Goal: Obtain resource: Download file/media

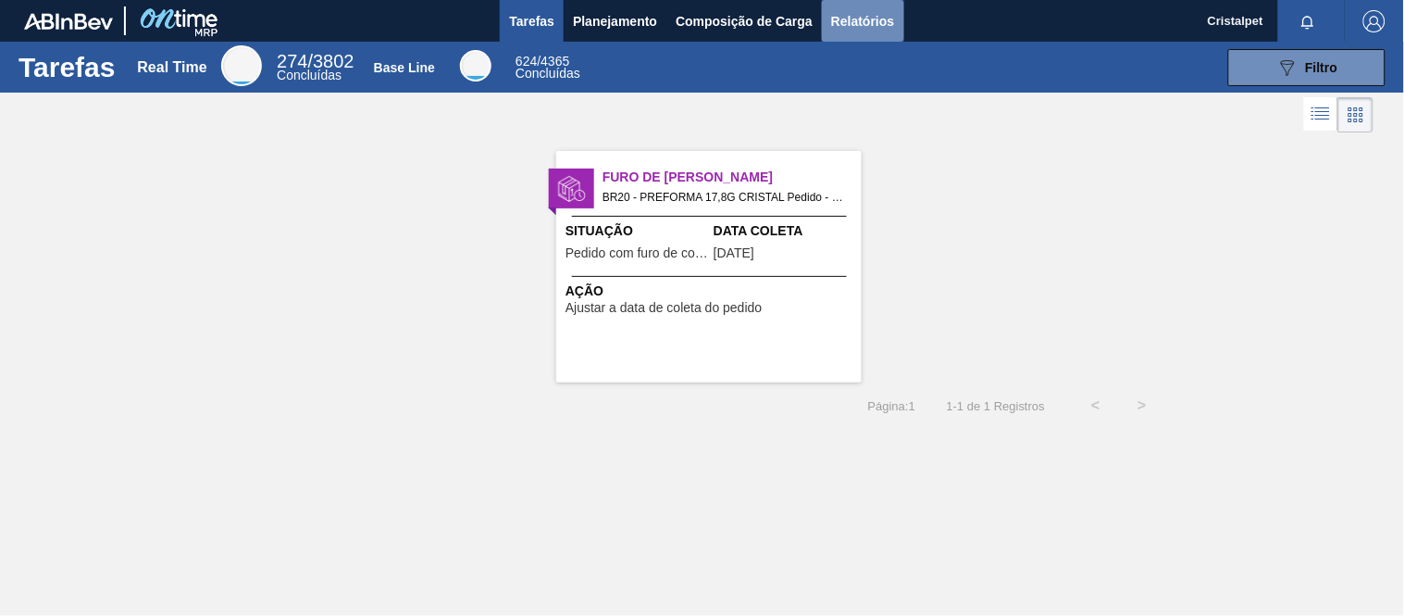
click at [854, 19] on span "Relatórios" at bounding box center [862, 21] width 63 height 22
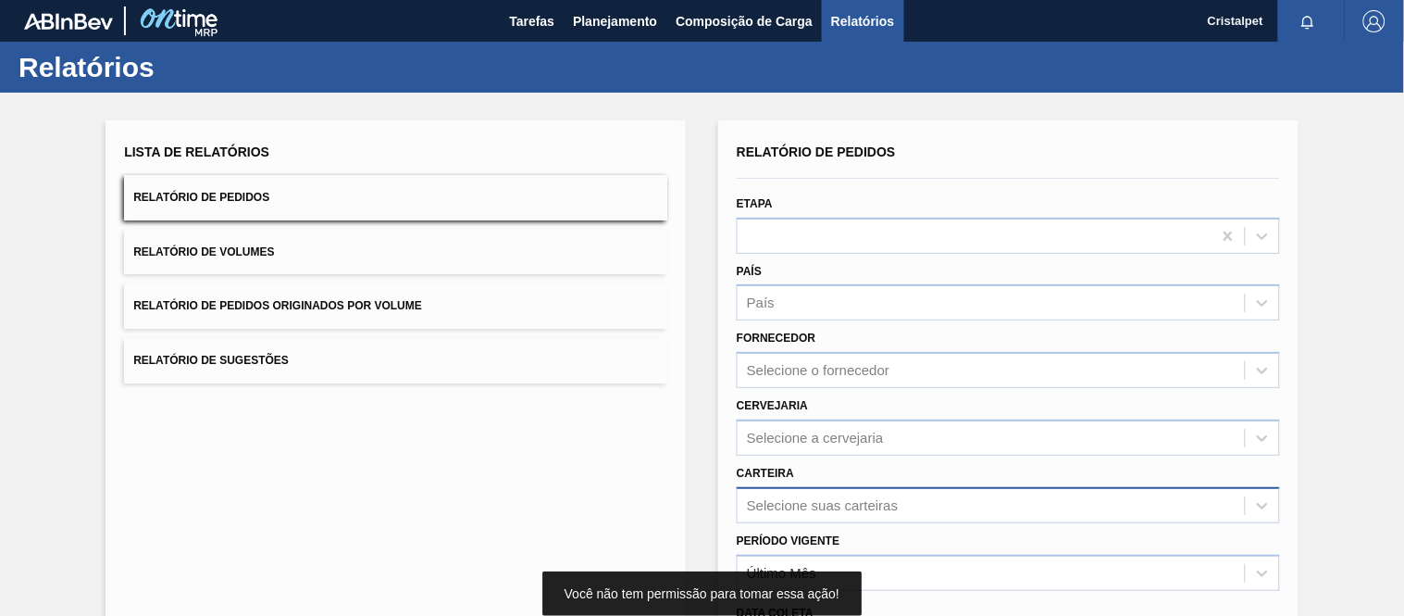
scroll to position [196, 0]
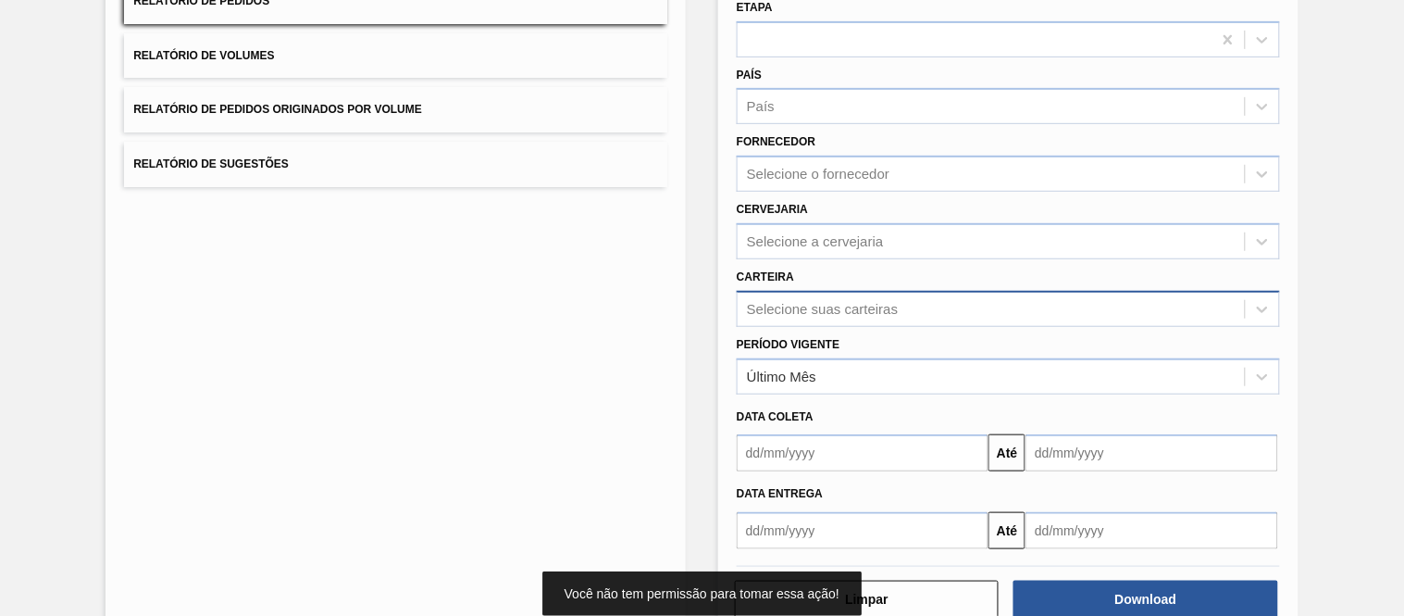
click at [774, 327] on div "Selecione suas carteiras" at bounding box center [1008, 309] width 543 height 36
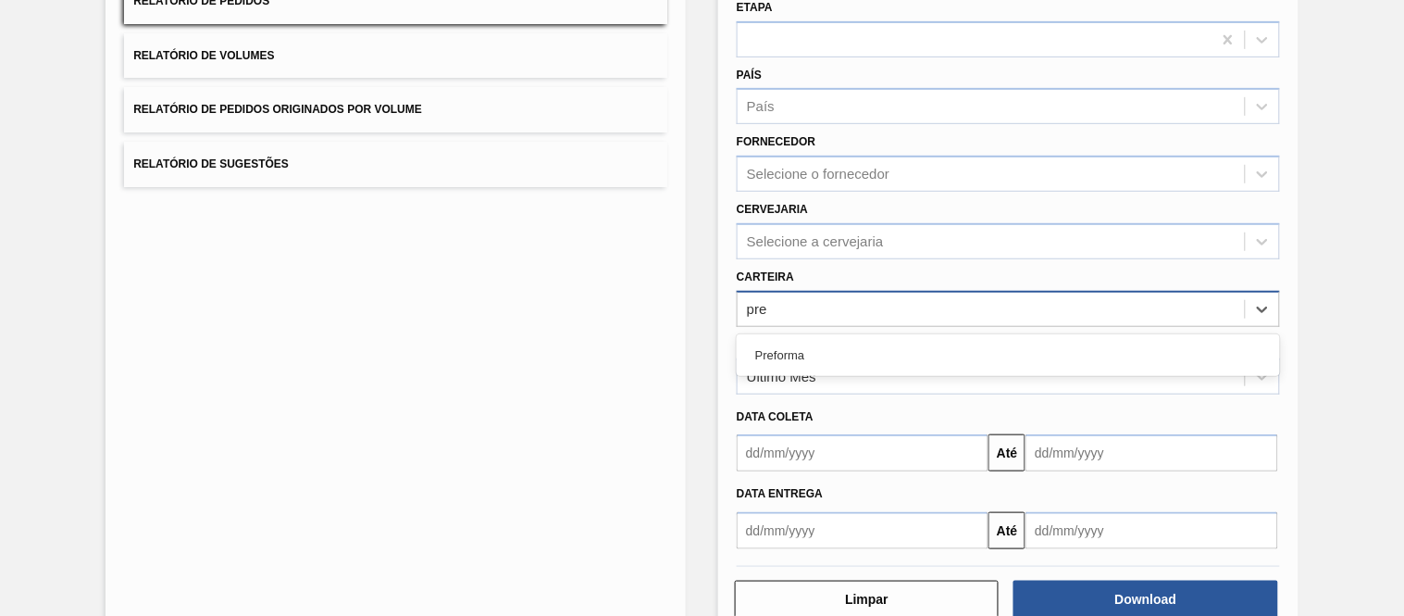
type input "pref"
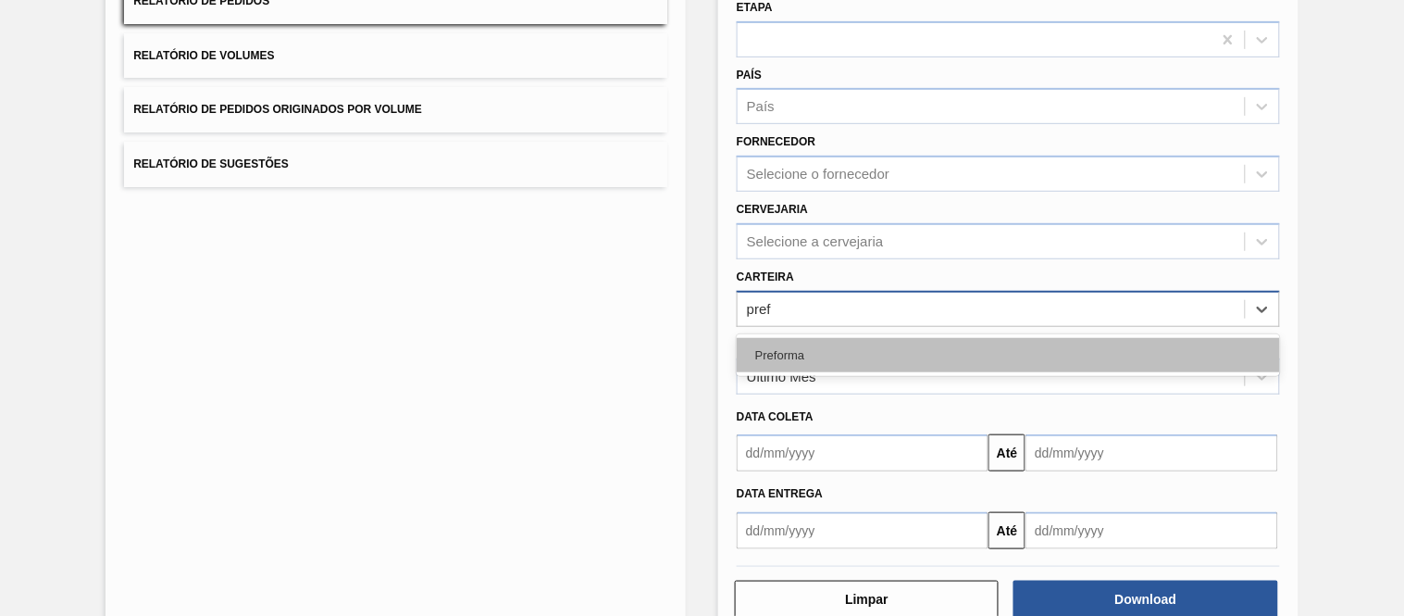
click at [816, 343] on div "Preforma" at bounding box center [1008, 355] width 543 height 34
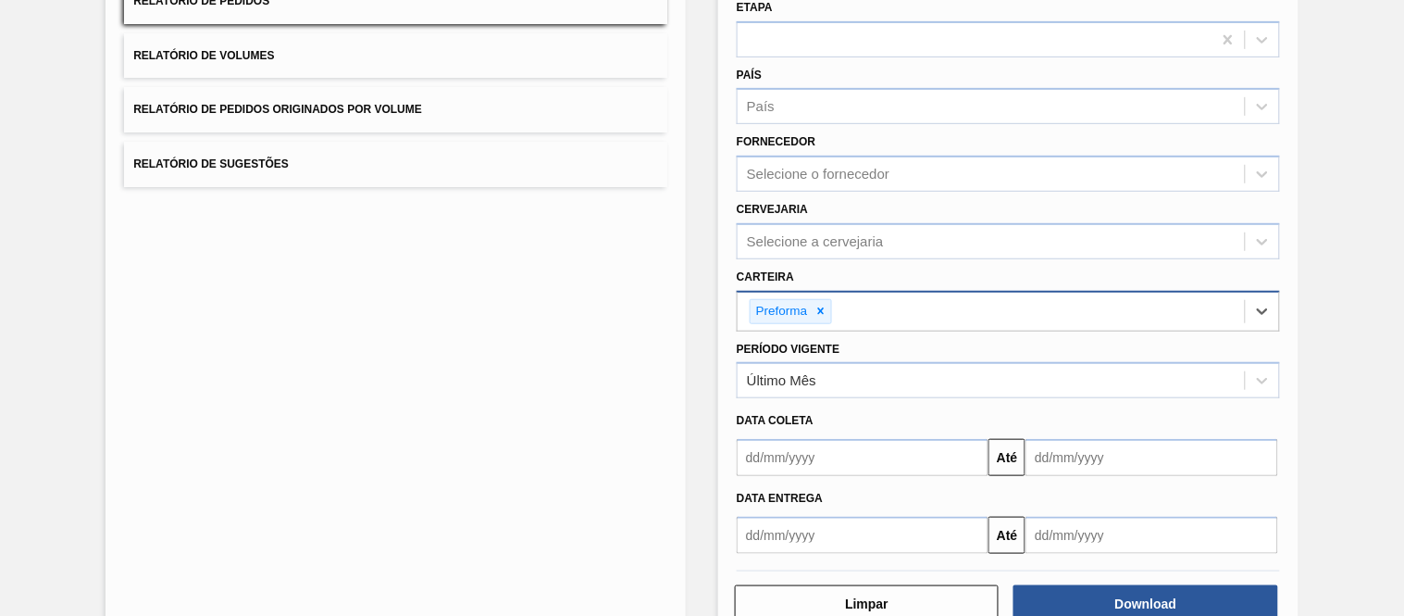
click at [798, 456] on input "text" at bounding box center [863, 457] width 252 height 37
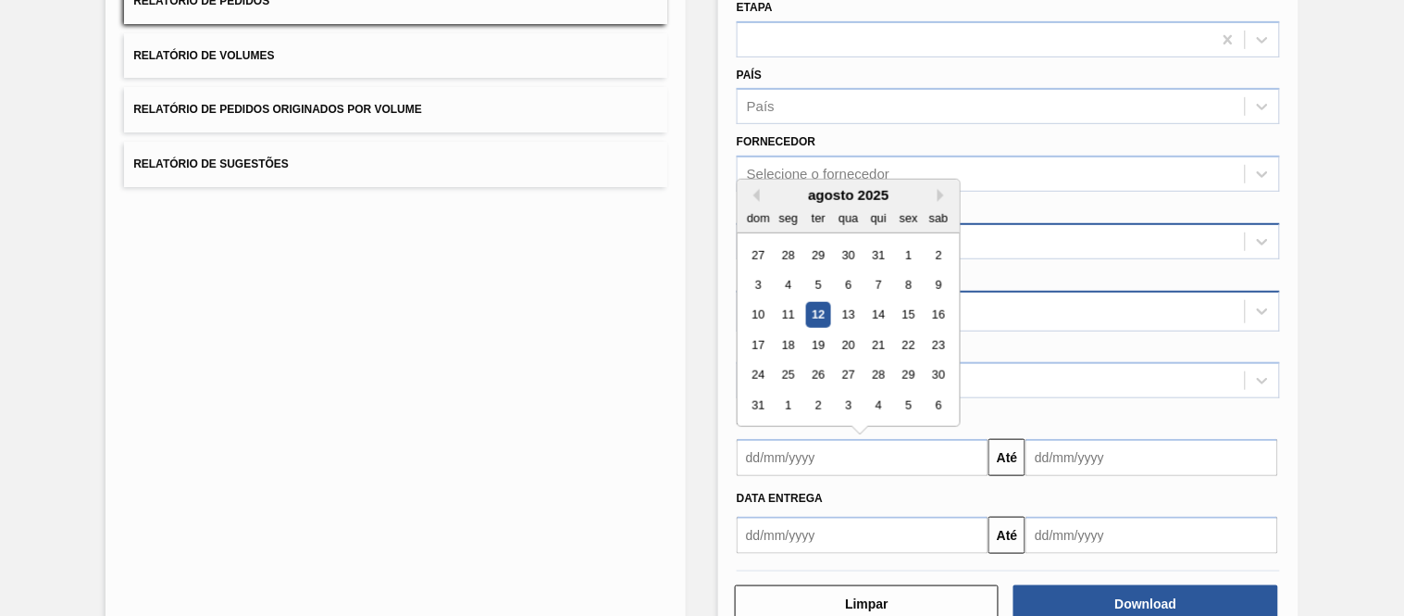
click at [910, 254] on div "1" at bounding box center [908, 255] width 25 height 25
type input "[DATE]"
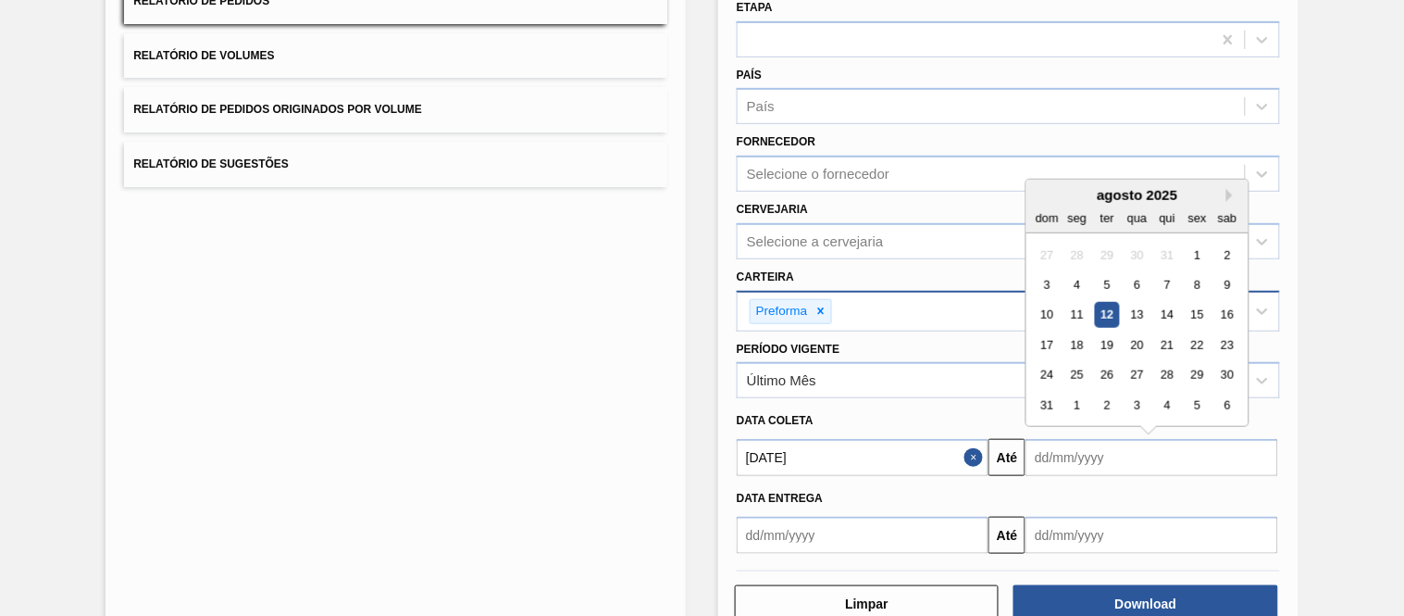
click at [1098, 464] on input "text" at bounding box center [1152, 457] width 252 height 37
click at [1053, 400] on div "31" at bounding box center [1047, 405] width 25 height 25
type input "[DATE]"
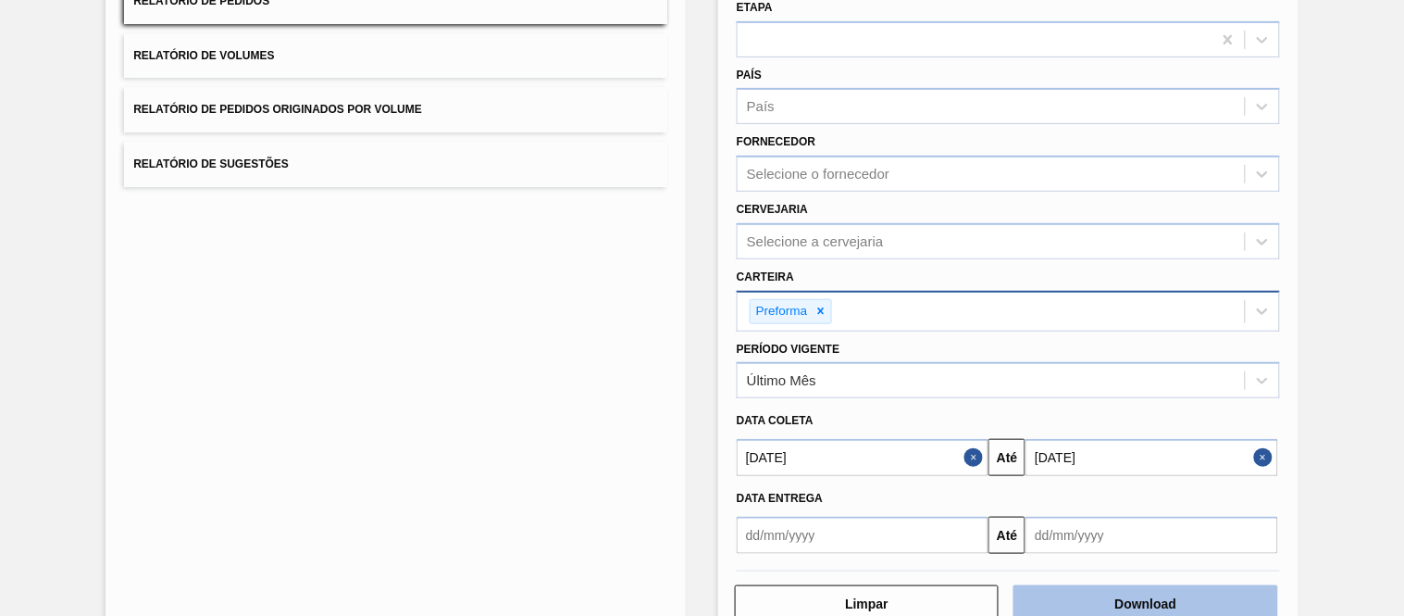
click at [1140, 606] on button "Download" at bounding box center [1146, 603] width 264 height 37
